Goal: Transaction & Acquisition: Obtain resource

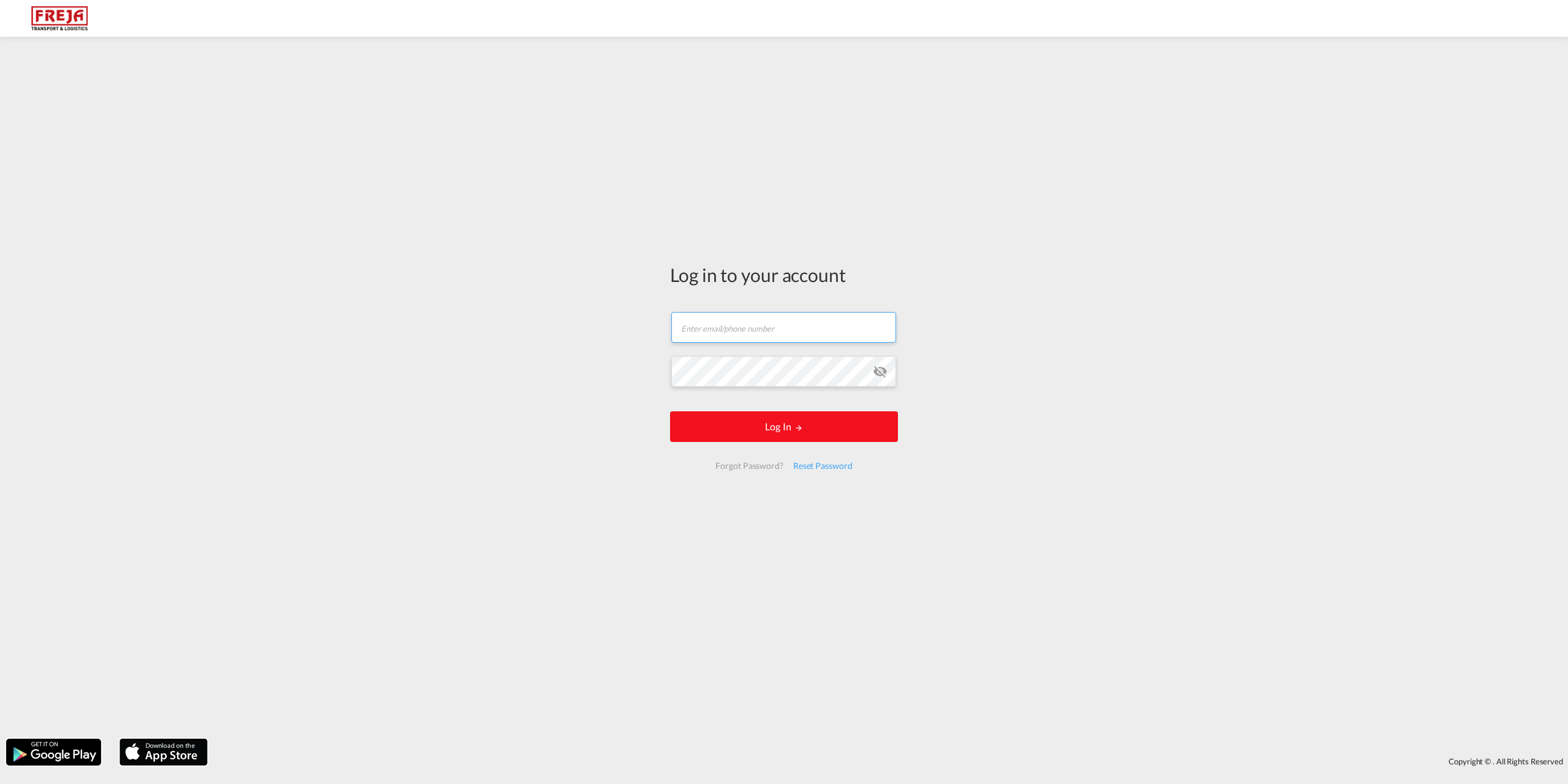
type input "[EMAIL_ADDRESS][DOMAIN_NAME]"
click at [765, 419] on button "Log In" at bounding box center [784, 427] width 228 height 31
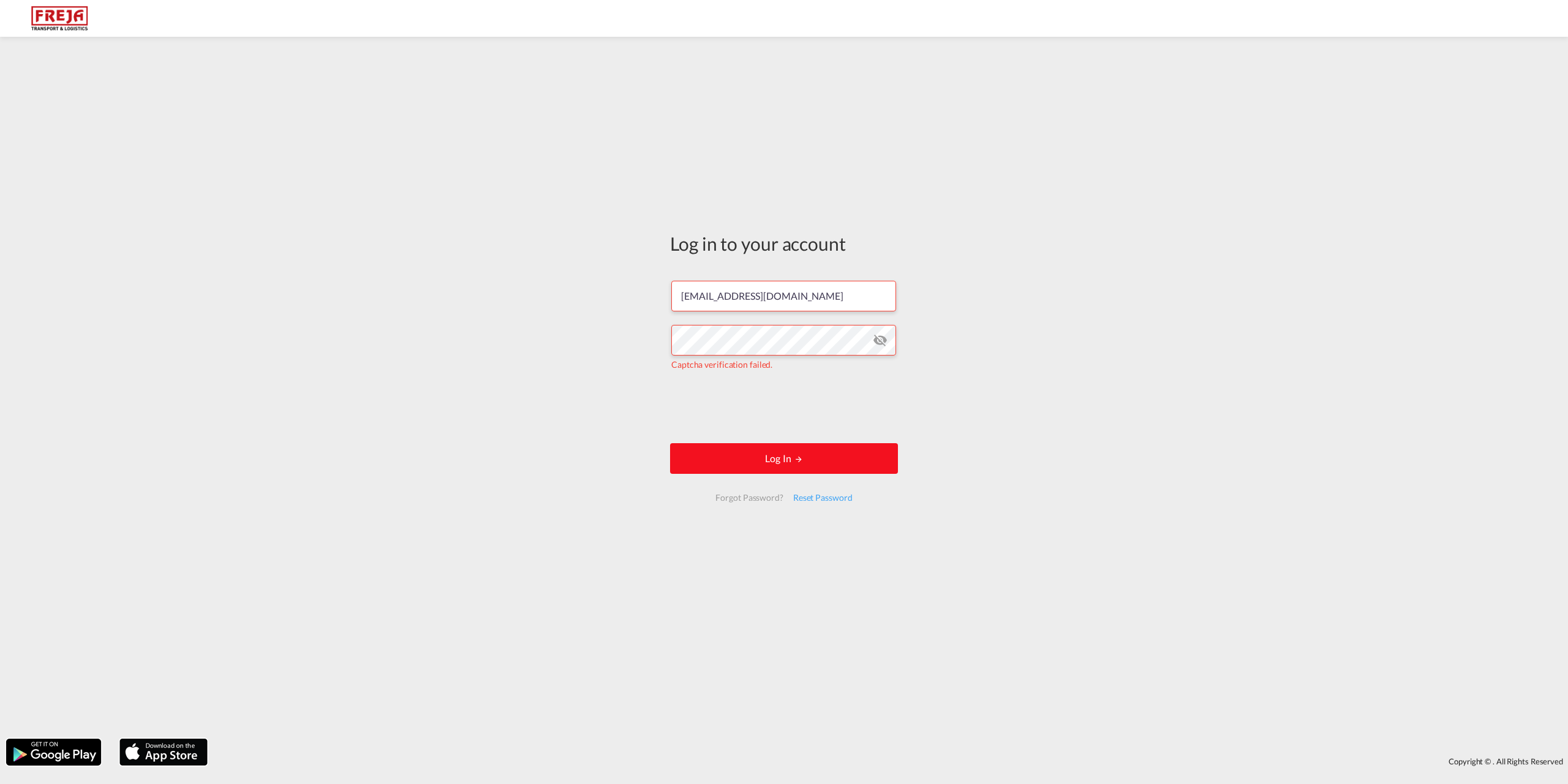
click at [777, 460] on button "Log In" at bounding box center [784, 458] width 228 height 31
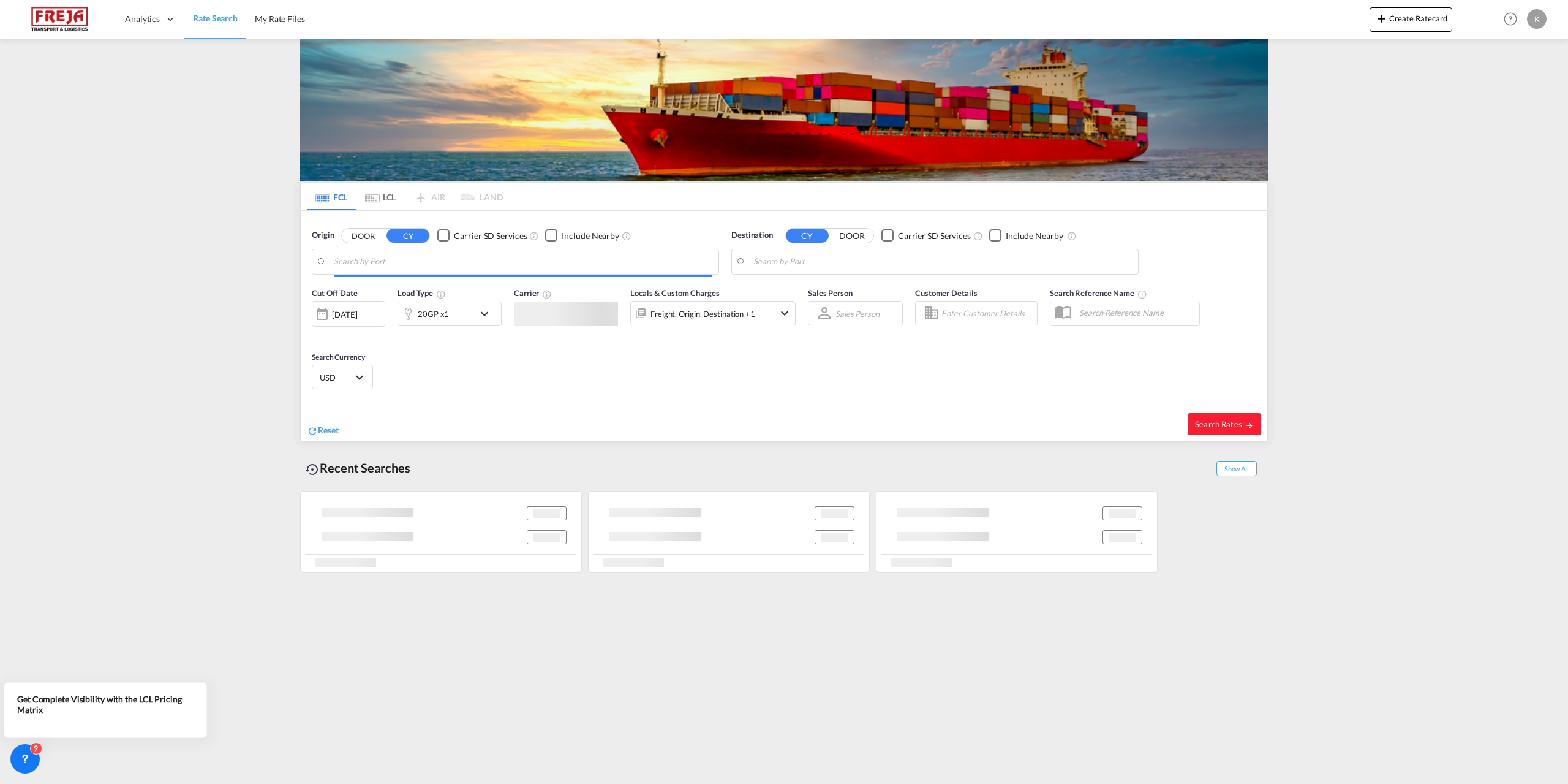
type input "Tianjin Pt, CNTNG"
type input "[GEOGRAPHIC_DATA], [GEOGRAPHIC_DATA]"
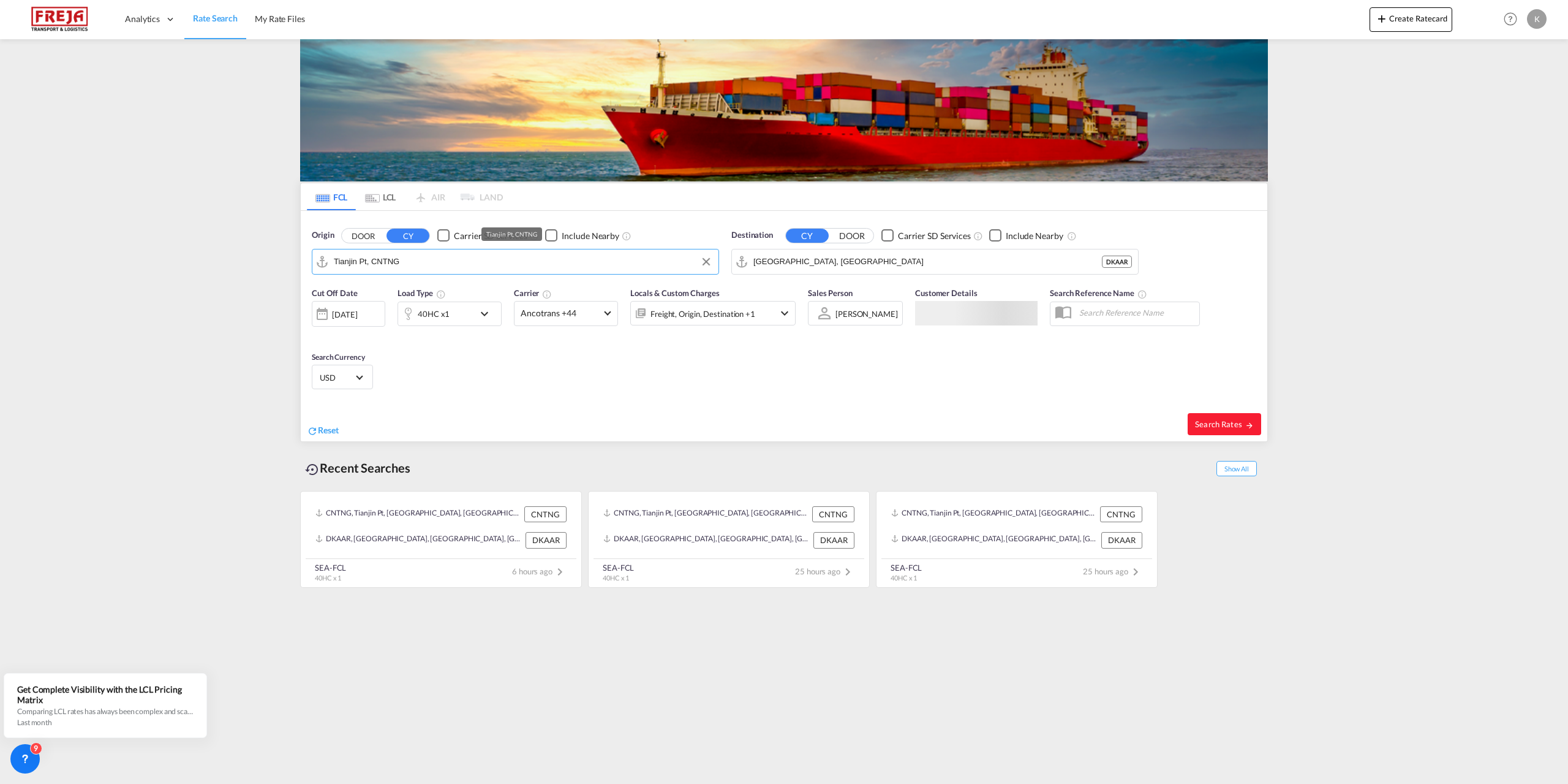
click at [392, 267] on input "Tianjin Pt, CNTNG" at bounding box center [523, 261] width 379 height 18
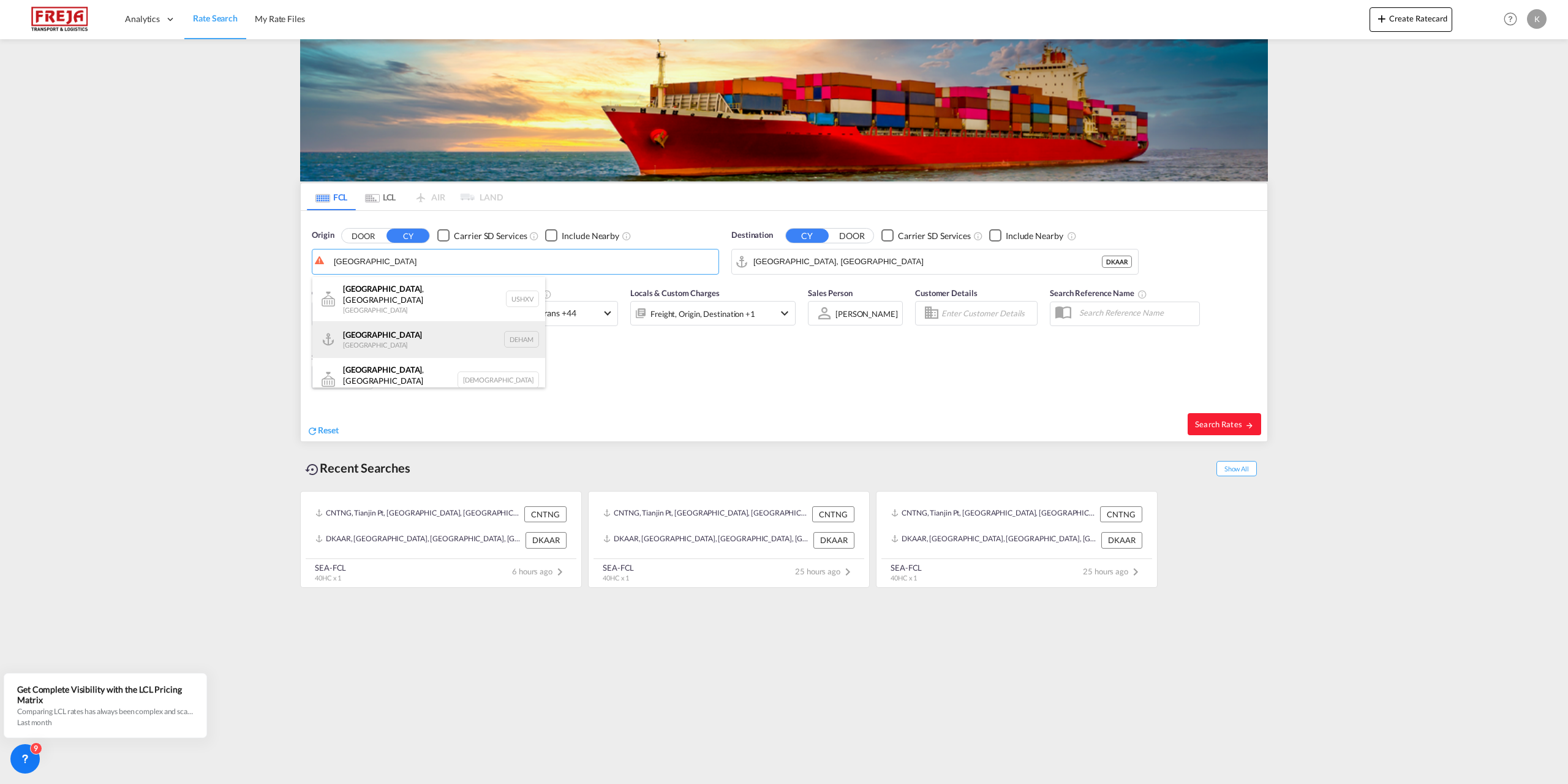
click at [384, 329] on div "[GEOGRAPHIC_DATA] [GEOGRAPHIC_DATA] DEHAM" at bounding box center [429, 339] width 233 height 37
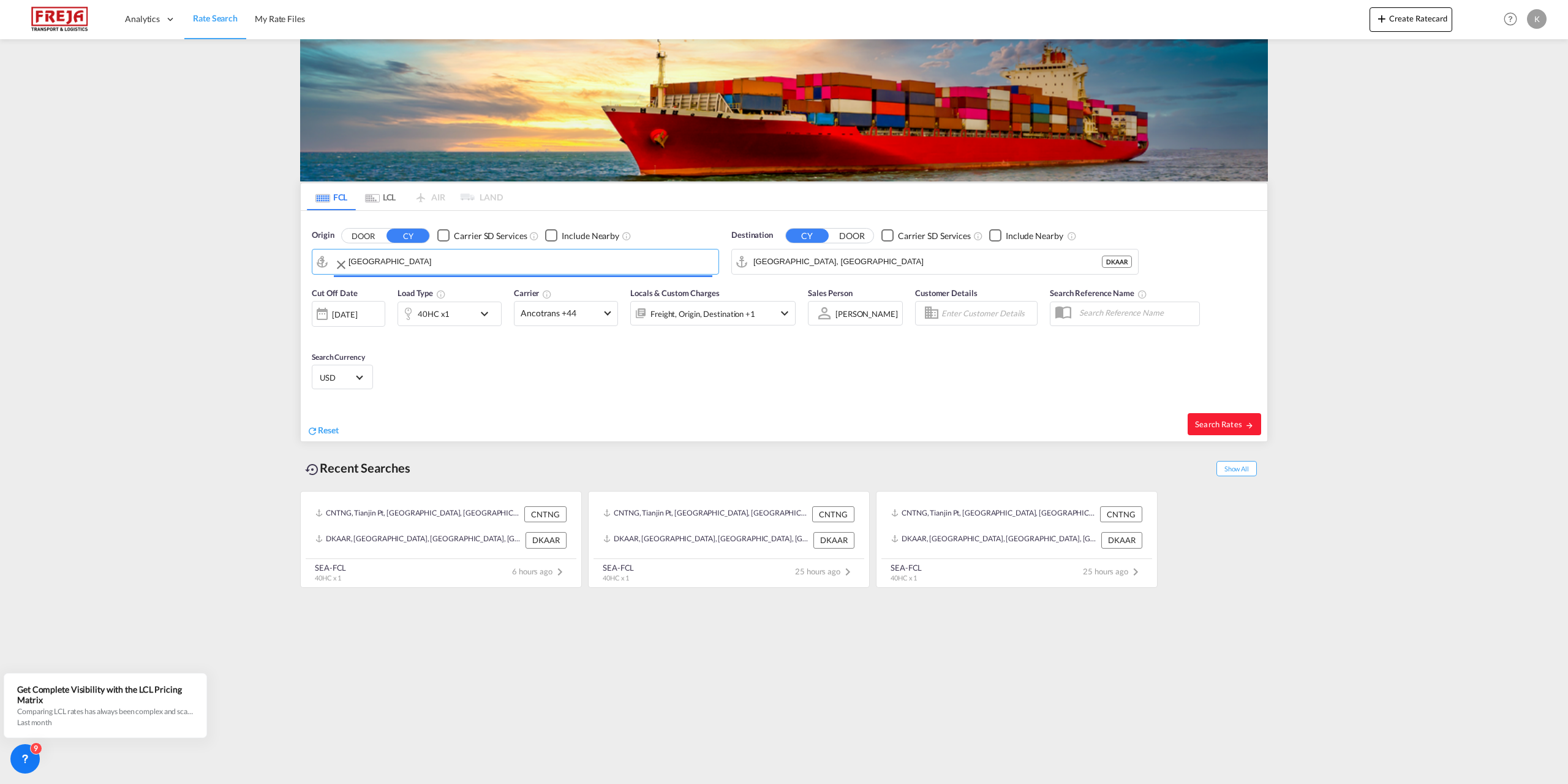
type input "[GEOGRAPHIC_DATA], [GEOGRAPHIC_DATA]"
click at [798, 265] on input "[GEOGRAPHIC_DATA], [GEOGRAPHIC_DATA]" at bounding box center [942, 261] width 379 height 18
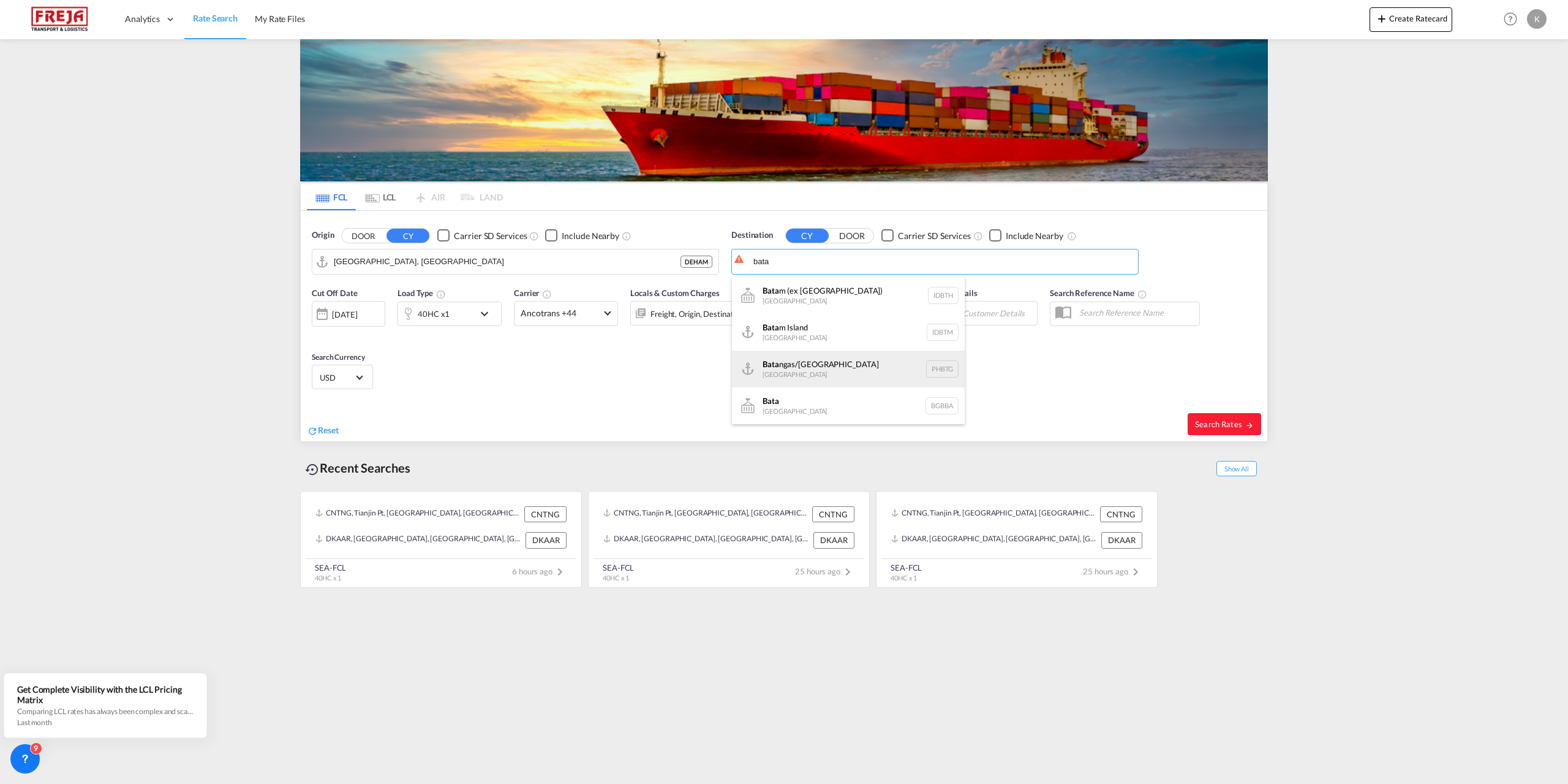
scroll to position [61, 0]
click at [830, 378] on div "Bata [GEOGRAPHIC_DATA] GQBSG" at bounding box center [848, 381] width 233 height 37
type input "Bata, GQBSG"
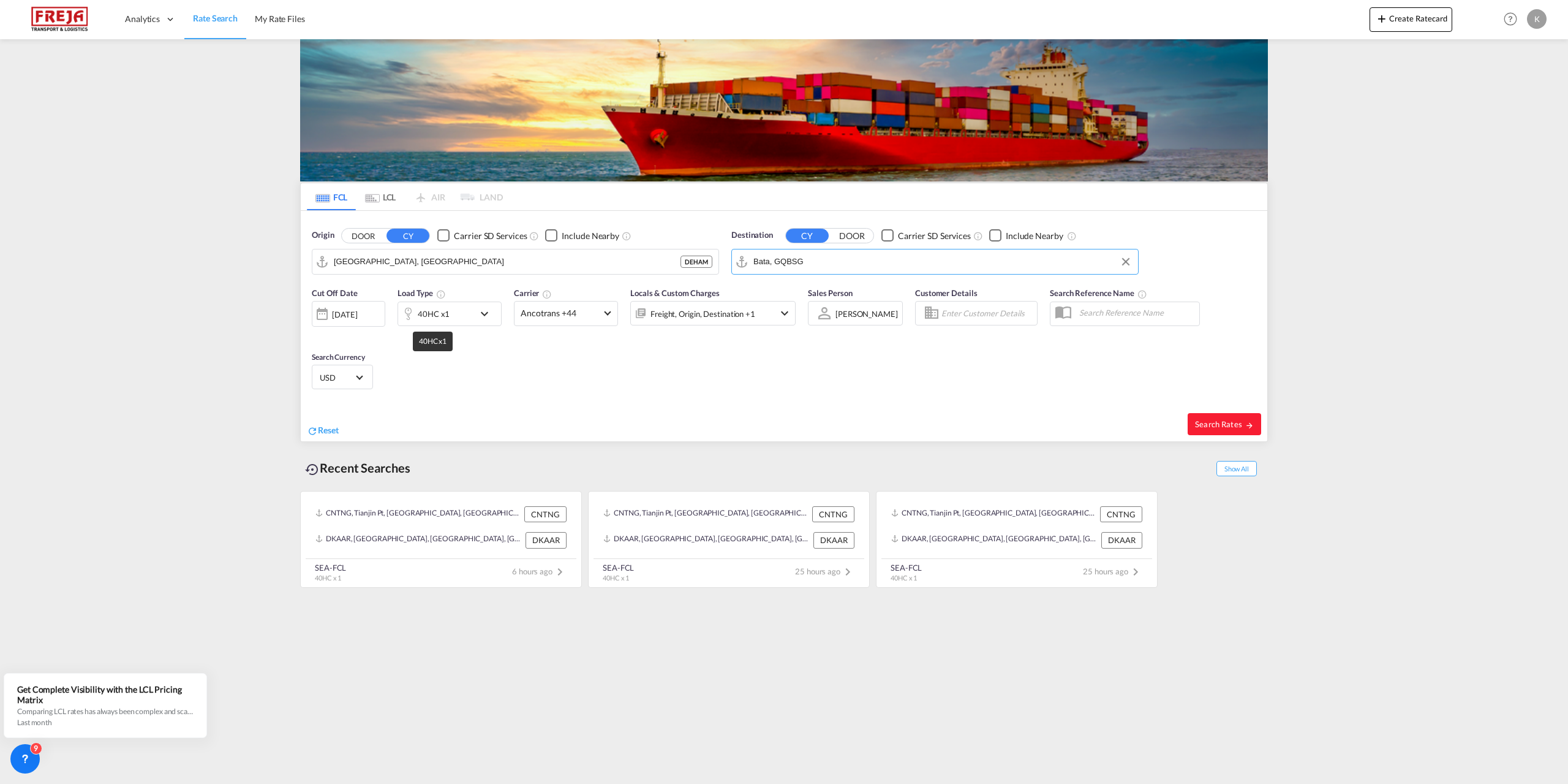
click at [444, 315] on div "40HC x1" at bounding box center [433, 314] width 32 height 17
click at [549, 417] on button "Done" at bounding box center [555, 412] width 43 height 22
click at [1212, 416] on button "Search Rates" at bounding box center [1224, 424] width 74 height 22
type input "DEHAM to GQBSG / [DATE]"
